Goal: Information Seeking & Learning: Learn about a topic

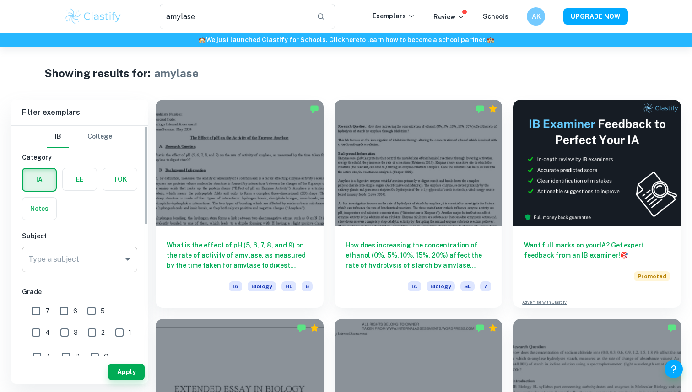
click at [71, 250] on div "Type a subject" at bounding box center [79, 260] width 115 height 26
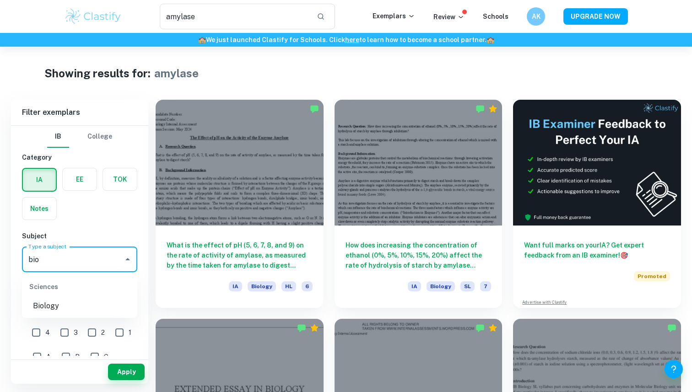
click at [54, 308] on li "Biology" at bounding box center [79, 306] width 115 height 16
type input "Biology"
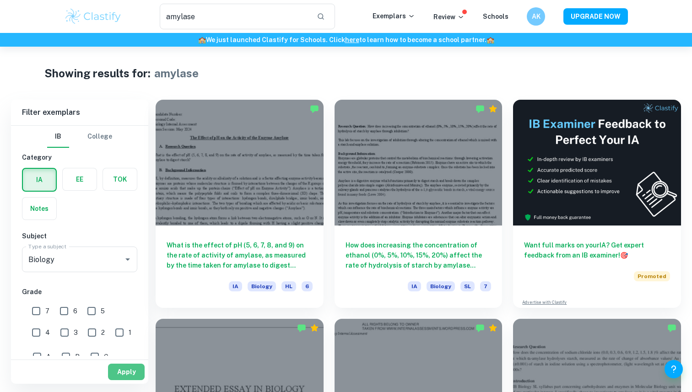
click at [132, 372] on button "Apply" at bounding box center [126, 372] width 37 height 16
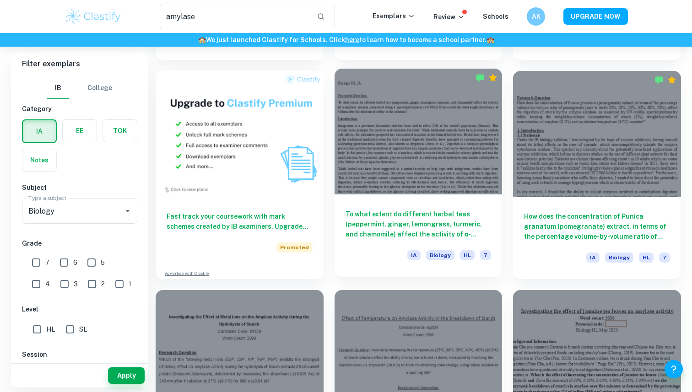
scroll to position [454, 0]
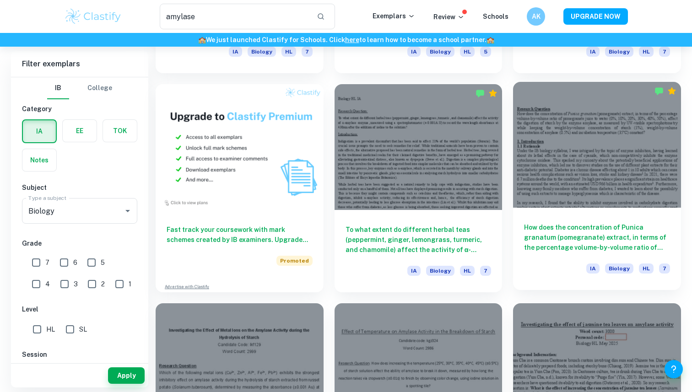
click at [594, 154] on div at bounding box center [597, 145] width 168 height 126
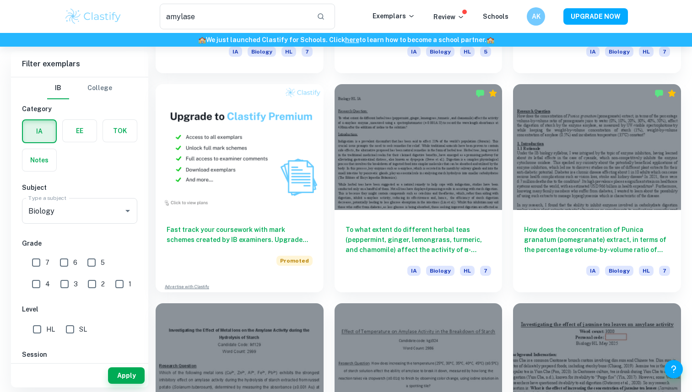
scroll to position [793, 0]
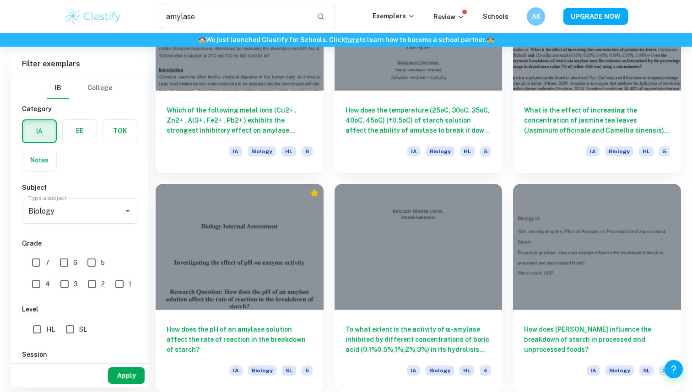
click at [126, 376] on button "Apply" at bounding box center [126, 376] width 37 height 16
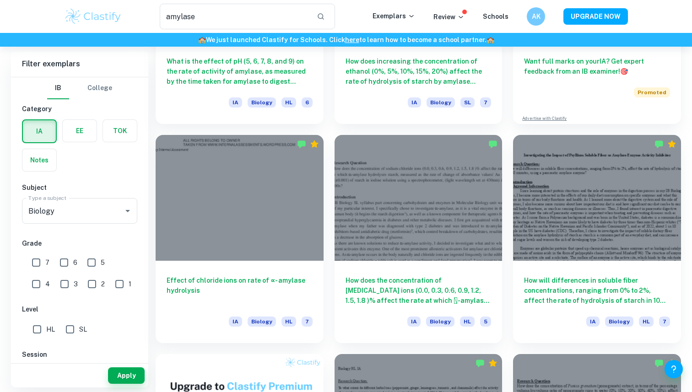
scroll to position [0, 0]
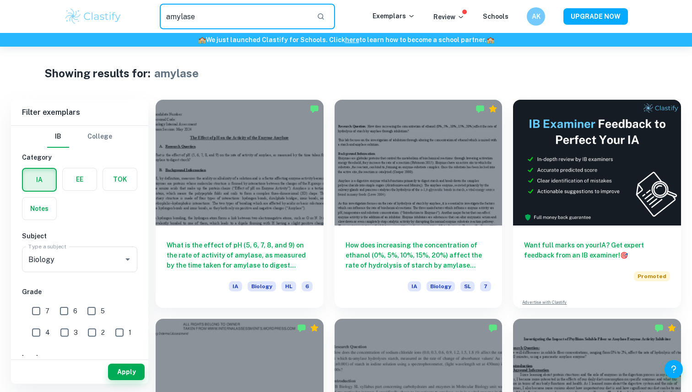
click at [266, 9] on input "amylase" at bounding box center [235, 17] width 150 height 26
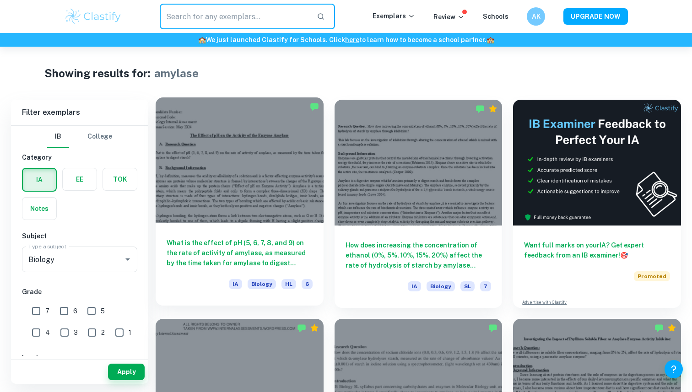
click at [254, 155] on div at bounding box center [240, 161] width 168 height 126
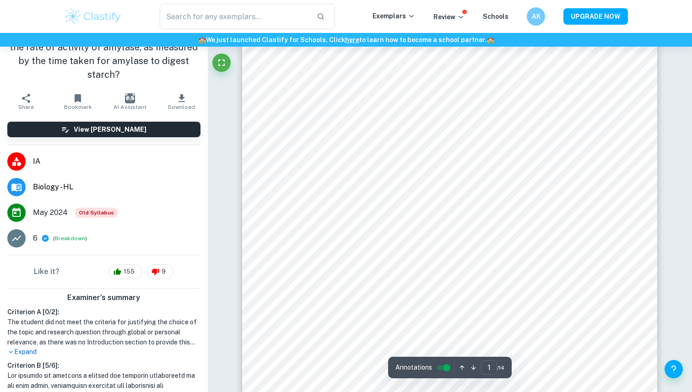
scroll to position [97, 0]
type input "5"
